Goal: Transaction & Acquisition: Download file/media

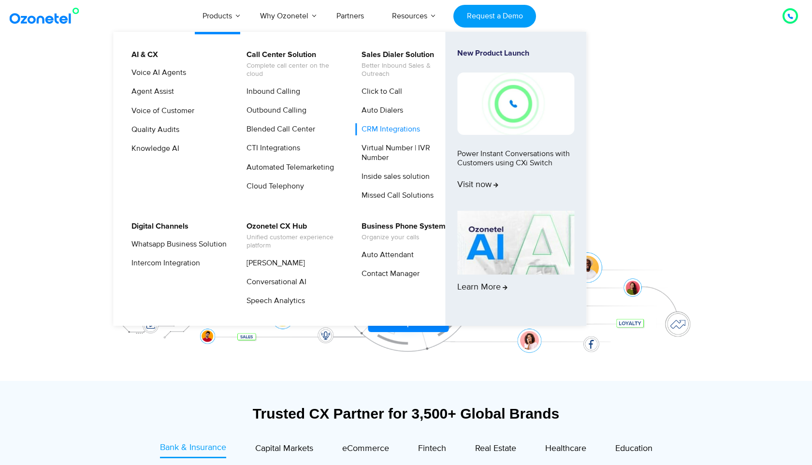
click at [367, 130] on link "CRM Integrations" at bounding box center [388, 129] width 66 height 12
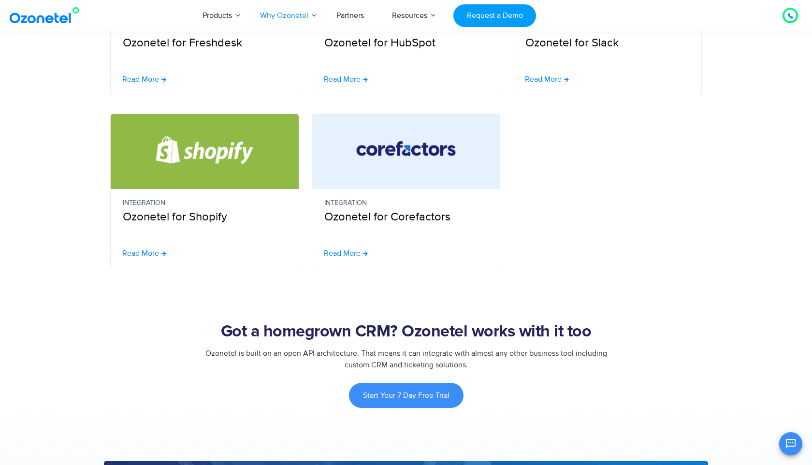
scroll to position [407, 0]
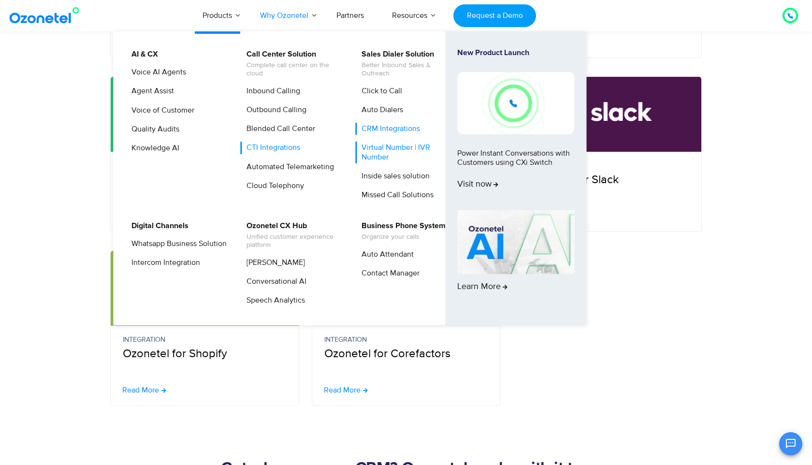
click at [374, 157] on link "Virtual Number | IVR Number" at bounding box center [406, 152] width 103 height 21
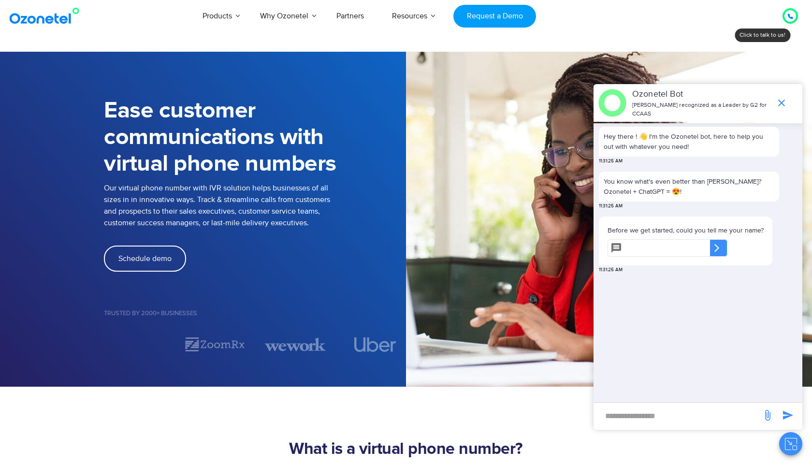
click at [780, 102] on icon "end chat or minimize" at bounding box center [782, 103] width 12 height 12
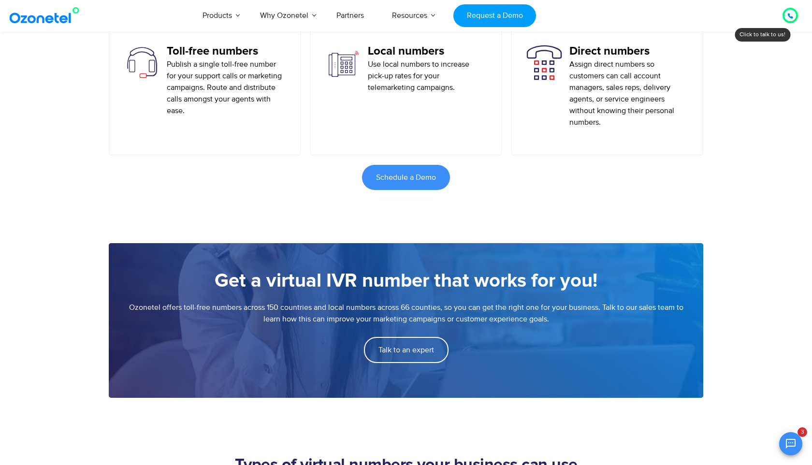
scroll to position [609, 0]
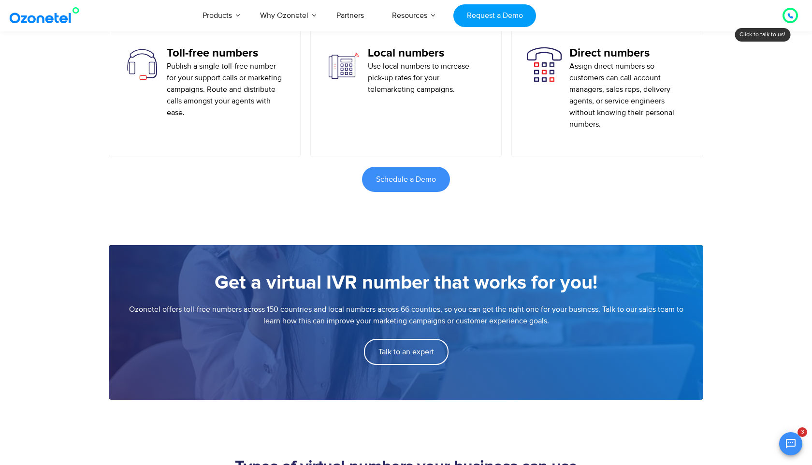
click at [599, 108] on p "Assign direct numbers so customers can call account managers, sales reps, deliv…" at bounding box center [628, 95] width 119 height 70
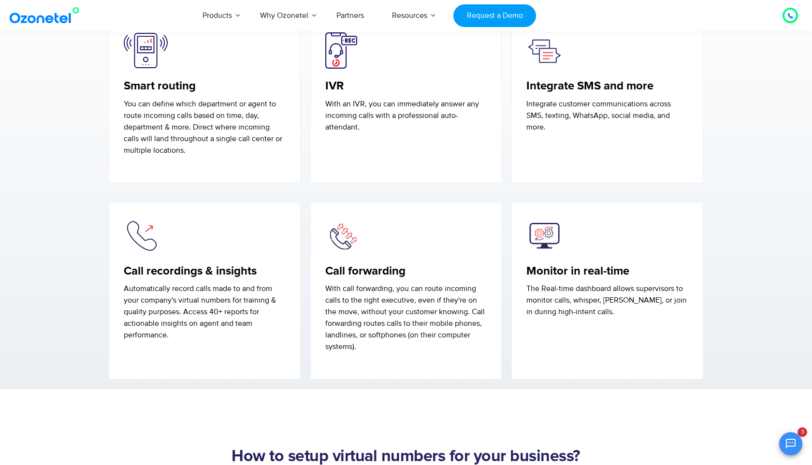
scroll to position [1628, 0]
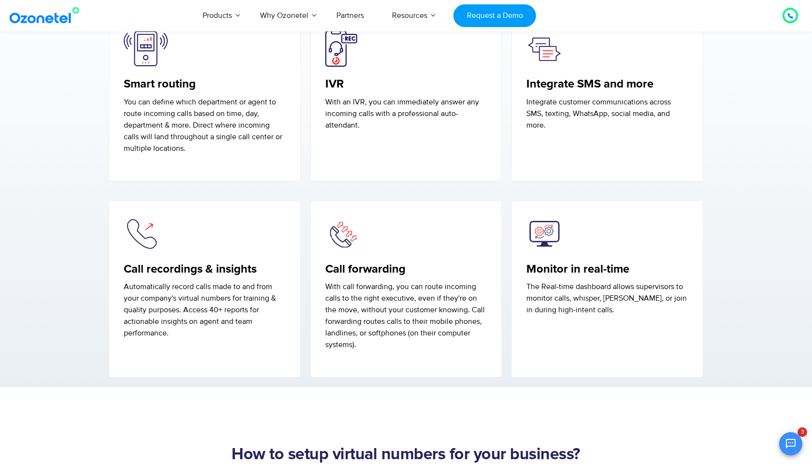
click at [261, 311] on p "Automatically record calls made to and from your company's virtual numbers for …" at bounding box center [205, 310] width 162 height 58
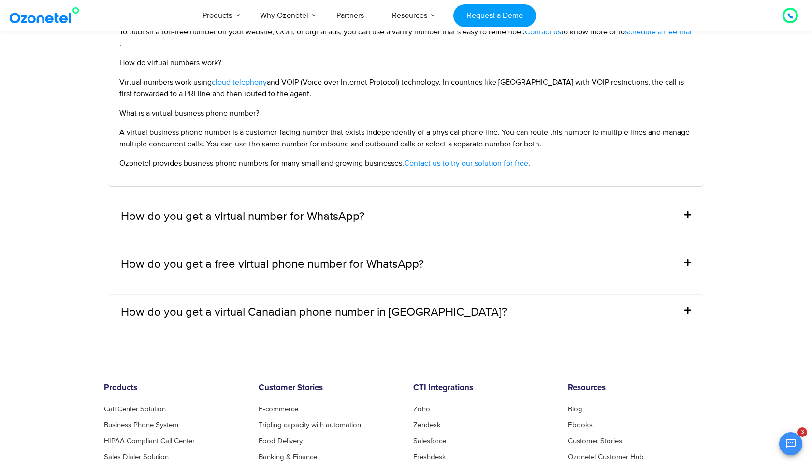
scroll to position [4173, 0]
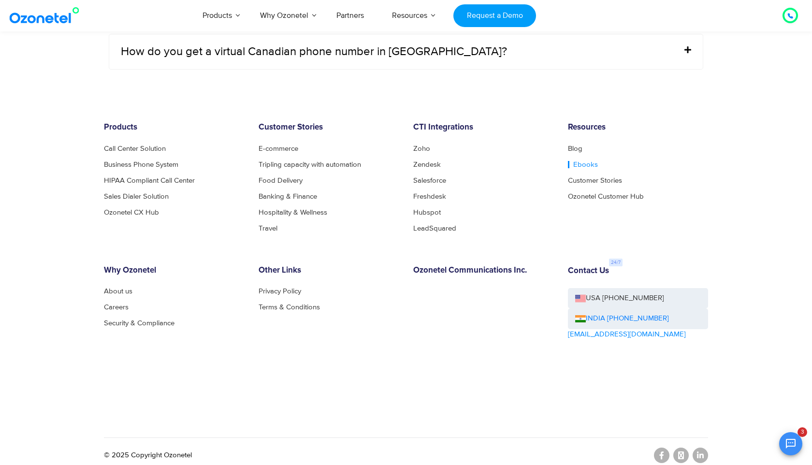
click at [578, 166] on link "Ebooks" at bounding box center [583, 164] width 30 height 7
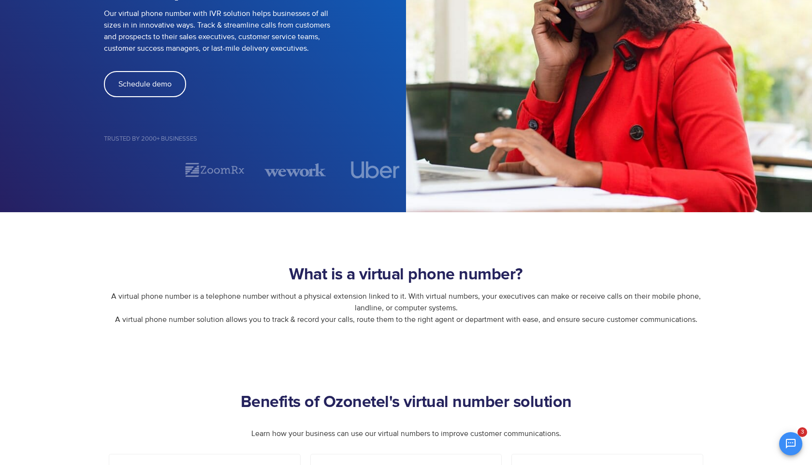
scroll to position [0, 0]
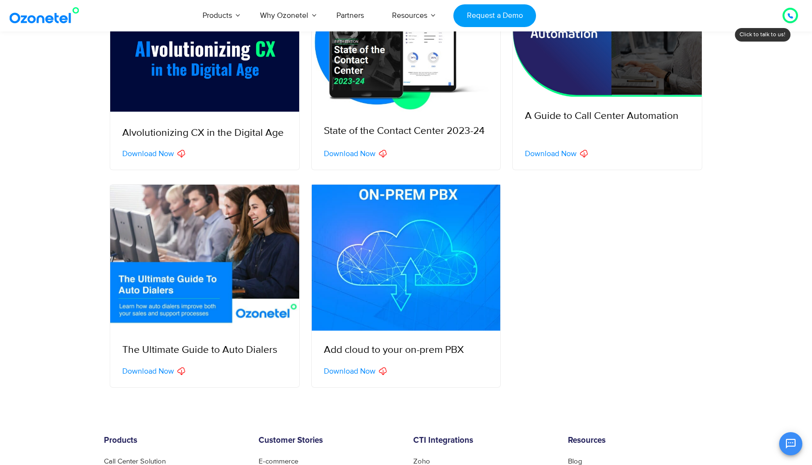
scroll to position [311, 0]
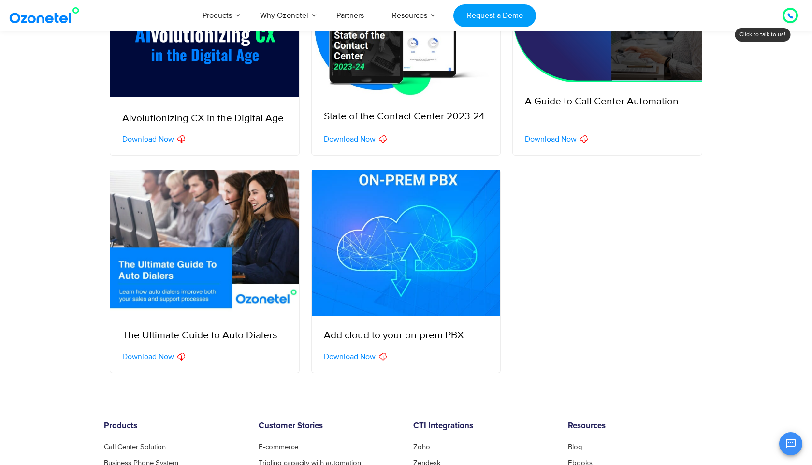
click at [179, 281] on img at bounding box center [204, 243] width 189 height 146
click at [161, 360] on span "Download Now" at bounding box center [148, 357] width 52 height 8
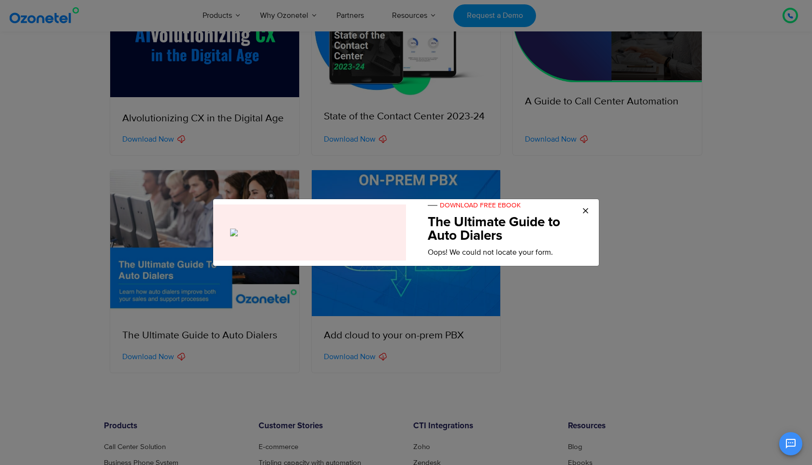
click at [510, 205] on span "DOWNLOAD FREE EBOOK" at bounding box center [474, 205] width 93 height 8
click at [491, 227] on h5 "The Ultimate Guide to Auto Dialers" at bounding box center [506, 229] width 157 height 27
click at [587, 209] on span "×" at bounding box center [585, 211] width 7 height 14
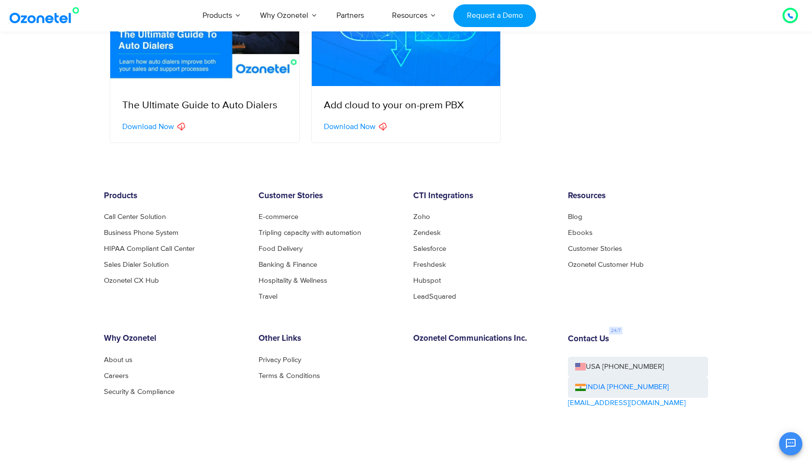
scroll to position [551, 0]
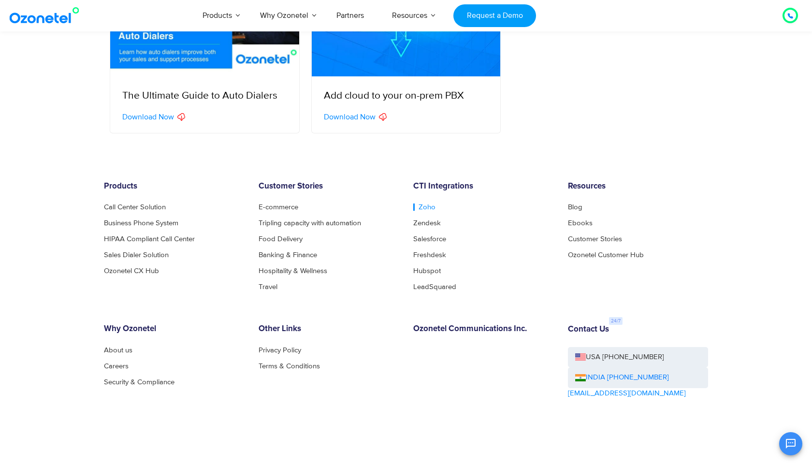
click at [427, 208] on link "Zoho" at bounding box center [424, 206] width 22 height 7
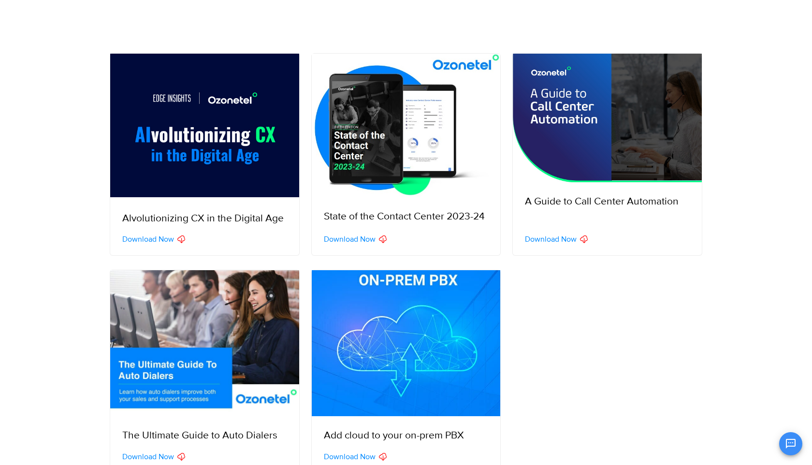
scroll to position [0, 0]
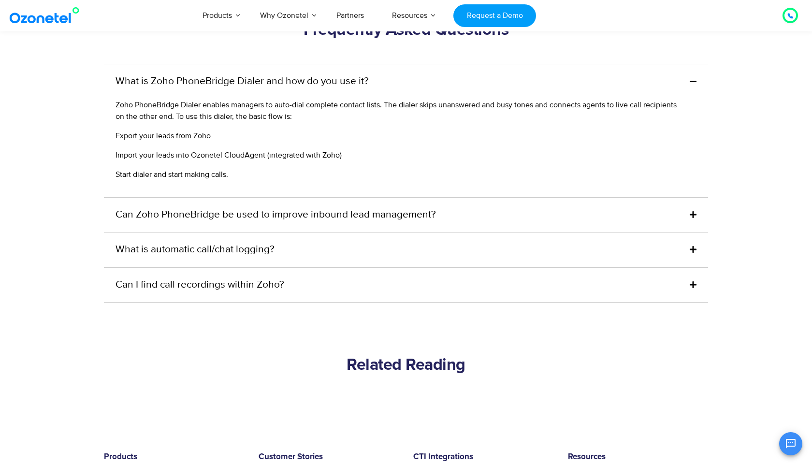
scroll to position [2715, 0]
